Goal: Transaction & Acquisition: Purchase product/service

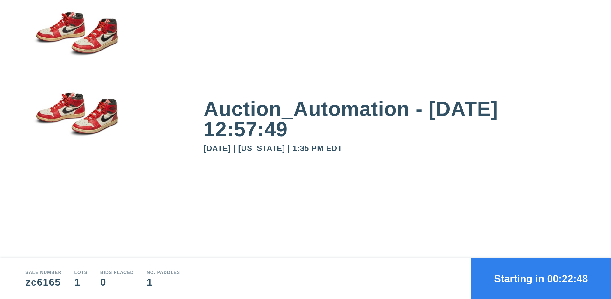
click at [541, 279] on button "Starting in 00:22:48" at bounding box center [541, 279] width 140 height 41
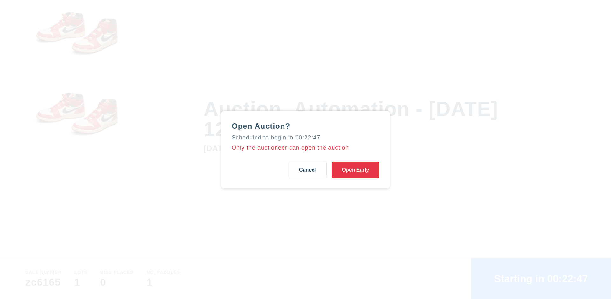
click at [355, 170] on button "Open Early" at bounding box center [356, 170] width 48 height 17
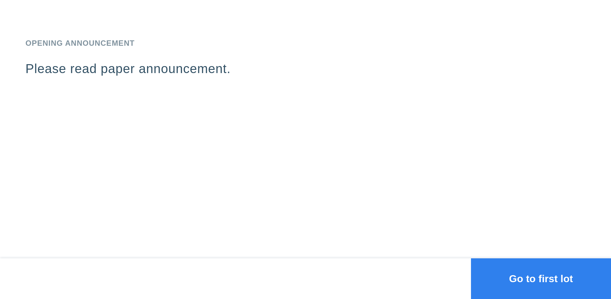
click at [541, 279] on button "Go to first lot" at bounding box center [541, 279] width 140 height 41
